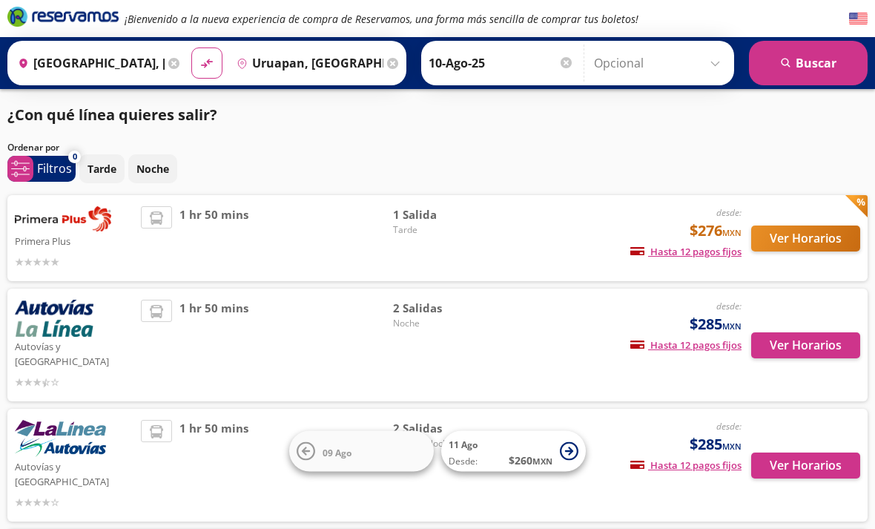
click at [829, 225] on button "Ver Horarios" at bounding box center [805, 238] width 109 height 26
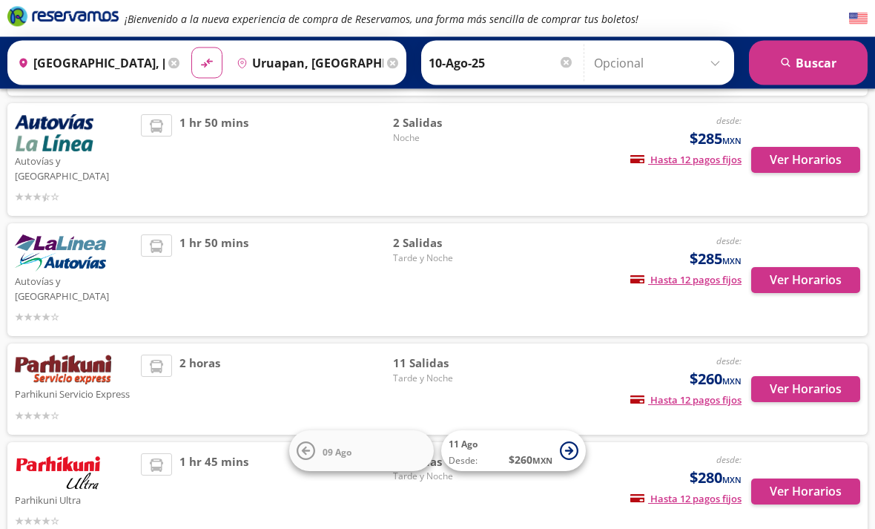
scroll to position [182, 0]
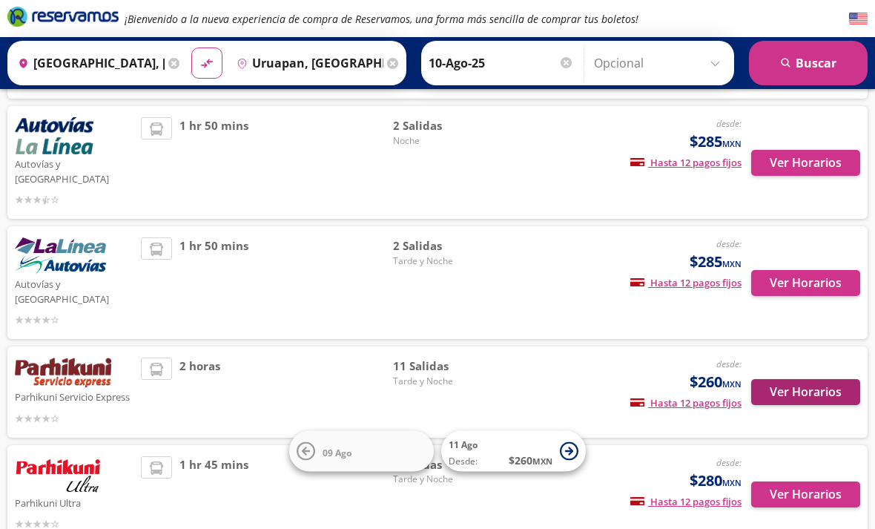
click at [797, 379] on button "Ver Horarios" at bounding box center [805, 392] width 109 height 26
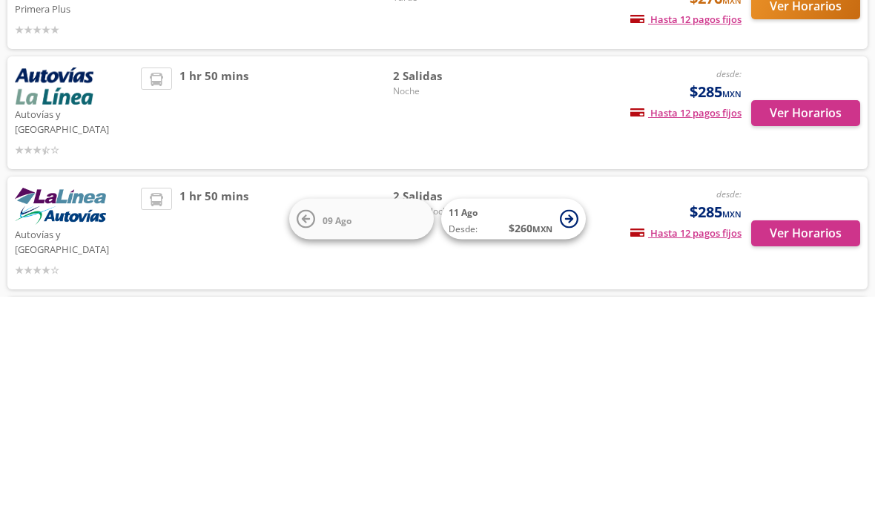
scroll to position [232, 0]
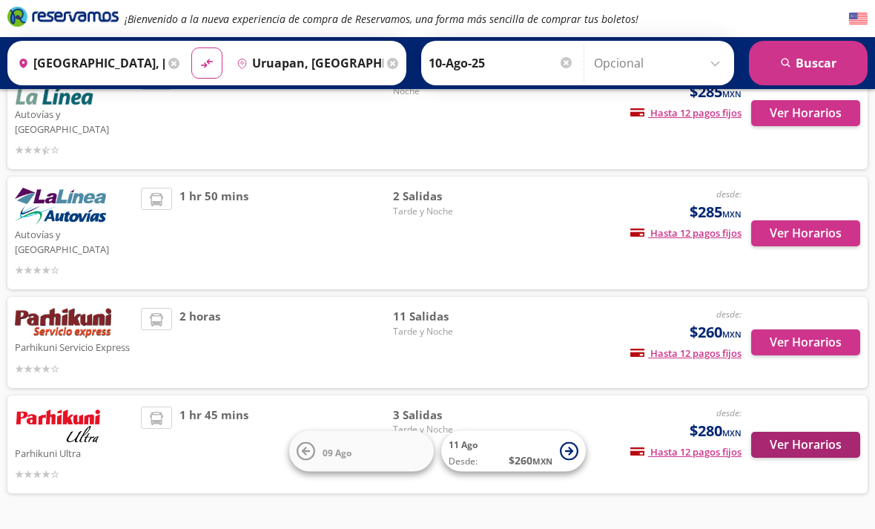
click at [805, 432] on button "Ver Horarios" at bounding box center [805, 445] width 109 height 26
